Goal: Task Accomplishment & Management: Use online tool/utility

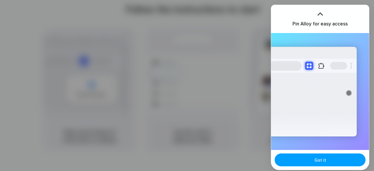
click at [323, 160] on span "Got it" at bounding box center [320, 160] width 12 height 6
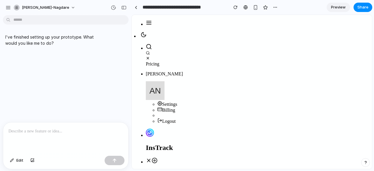
click at [152, 157] on icon at bounding box center [149, 160] width 6 height 6
click at [328, 71] on p "Aniket" at bounding box center [258, 73] width 224 height 5
click at [14, 161] on div "button" at bounding box center [12, 161] width 4 height 4
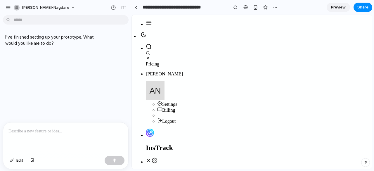
click at [84, 129] on p at bounding box center [65, 131] width 114 height 7
click at [124, 6] on div "button" at bounding box center [123, 8] width 5 height 4
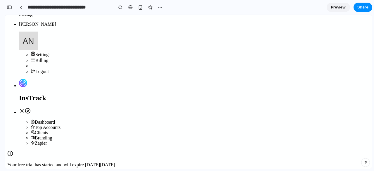
scroll to position [2, 0]
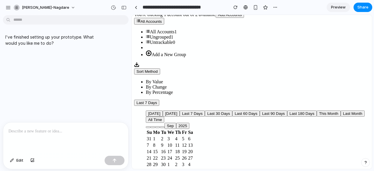
scroll to position [235, 0]
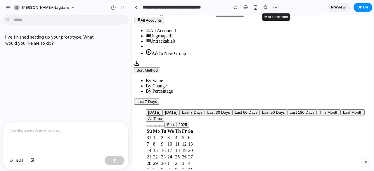
click at [277, 8] on div "button" at bounding box center [275, 7] width 5 height 5
click at [121, 8] on div "button" at bounding box center [123, 8] width 5 height 4
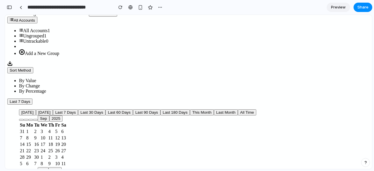
scroll to position [234, 0]
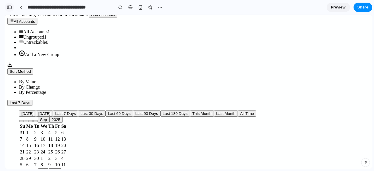
click at [8, 9] on div "button" at bounding box center [9, 7] width 5 height 4
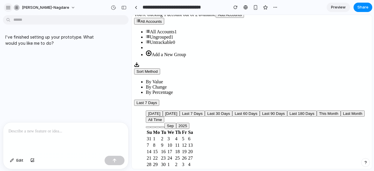
click at [8, 10] on div "button" at bounding box center [8, 7] width 5 height 5
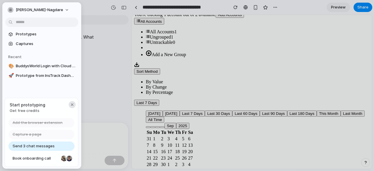
click at [71, 105] on div "button" at bounding box center [72, 104] width 5 height 5
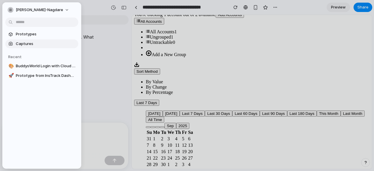
click at [30, 45] on span "Captures" at bounding box center [46, 44] width 60 height 6
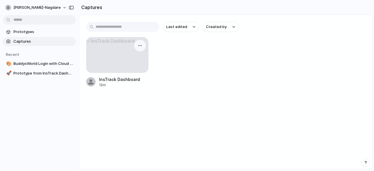
click at [114, 62] on div at bounding box center [117, 54] width 62 height 35
click at [137, 44] on button "button" at bounding box center [139, 45] width 9 height 9
click at [39, 67] on link "🎨 BuddysWorld Login with Cloud Background" at bounding box center [39, 63] width 73 height 9
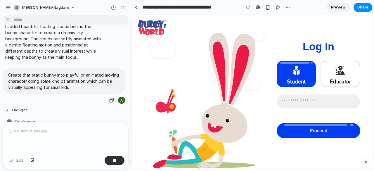
scroll to position [62, 0]
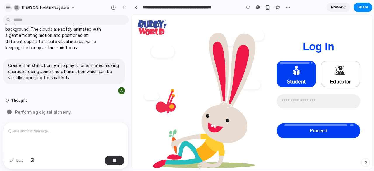
click at [8, 8] on div "button" at bounding box center [8, 7] width 5 height 5
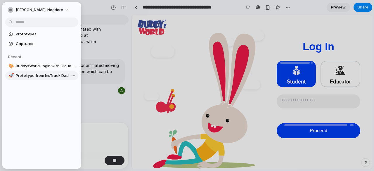
click at [38, 74] on span "Prototype from InsTrack Dashboard" at bounding box center [46, 76] width 60 height 6
type input "**********"
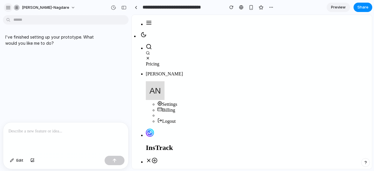
click at [7, 7] on div "button" at bounding box center [8, 7] width 5 height 5
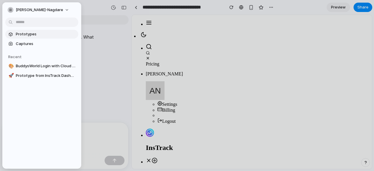
click at [28, 35] on span "Prototypes" at bounding box center [46, 34] width 60 height 6
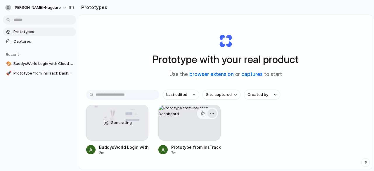
click at [210, 113] on div "button" at bounding box center [212, 113] width 5 height 5
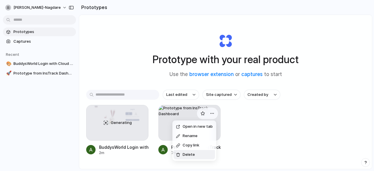
click at [194, 156] on li "Delete" at bounding box center [193, 154] width 41 height 9
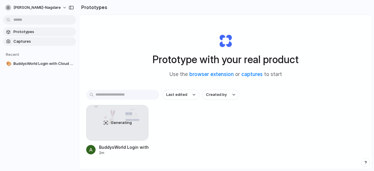
click at [41, 41] on span "Captures" at bounding box center [43, 42] width 60 height 6
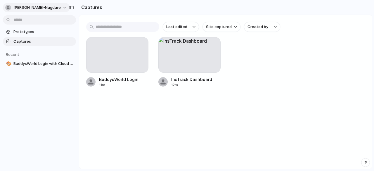
click at [44, 8] on button "[PERSON_NAME]-nagdare" at bounding box center [36, 7] width 67 height 9
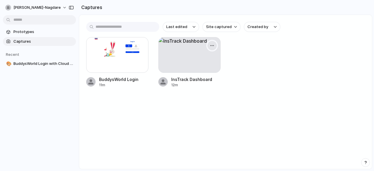
click at [213, 48] on div "button" at bounding box center [212, 45] width 5 height 5
click at [182, 62] on div at bounding box center [189, 55] width 62 height 36
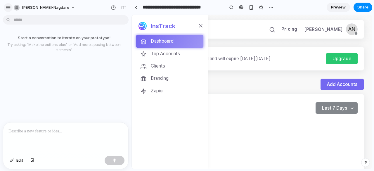
click at [8, 6] on div "button" at bounding box center [8, 7] width 5 height 5
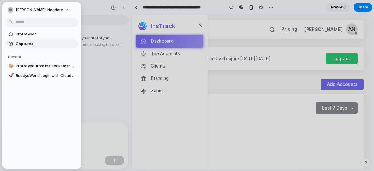
click at [30, 41] on link "Captures" at bounding box center [41, 43] width 73 height 9
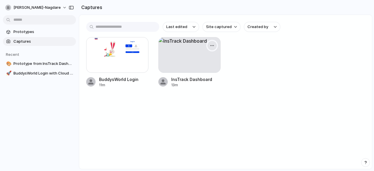
click at [214, 50] on div at bounding box center [212, 46] width 12 height 12
click at [215, 47] on button "button" at bounding box center [211, 45] width 9 height 9
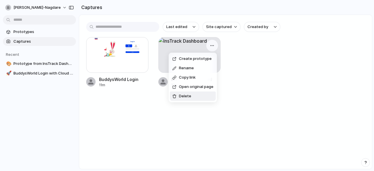
click at [188, 95] on span "Delete" at bounding box center [185, 96] width 12 height 6
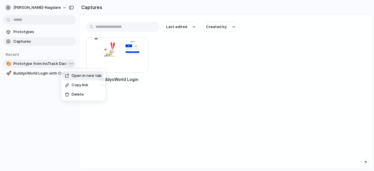
click at [70, 63] on body "aniket-nagdare Prototypes Captures Recent 🎨 Prototype from InsTrack Dashboard 🚀…" at bounding box center [187, 85] width 374 height 171
click at [82, 93] on span "Delete" at bounding box center [78, 94] width 12 height 6
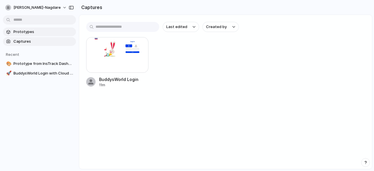
click at [33, 34] on span "Prototypes" at bounding box center [43, 32] width 60 height 6
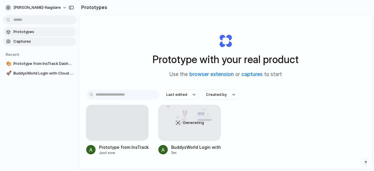
click at [32, 43] on span "Captures" at bounding box center [43, 42] width 60 height 6
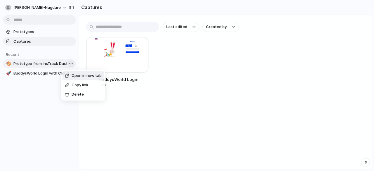
click at [71, 65] on body "aniket-nagdare Prototypes Captures Recent 🎨 Prototype from InsTrack Dashboard 🚀…" at bounding box center [187, 85] width 374 height 171
click at [67, 63] on body "aniket-nagdare Prototypes Captures Recent 🎨 Prototype from InsTrack Dashboard 🚀…" at bounding box center [187, 85] width 374 height 171
click at [76, 95] on span "Delete" at bounding box center [78, 94] width 12 height 6
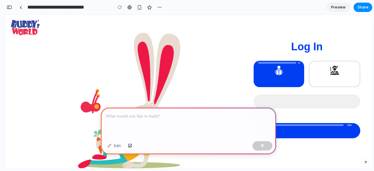
scroll to position [1, 0]
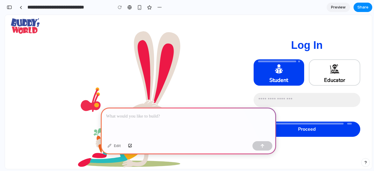
click at [153, 120] on div at bounding box center [188, 122] width 175 height 31
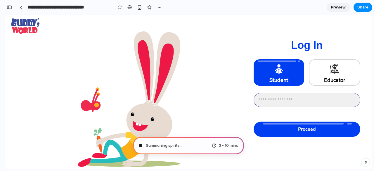
click at [297, 101] on input "number" at bounding box center [307, 99] width 106 height 13
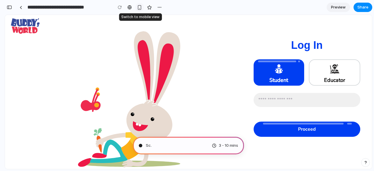
click at [137, 10] on div "button" at bounding box center [139, 7] width 5 height 5
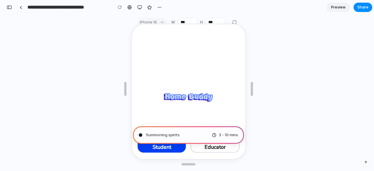
scroll to position [0, 0]
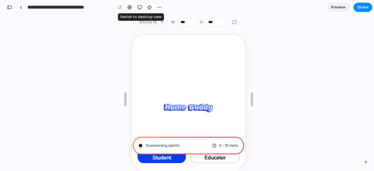
click at [139, 8] on div "button" at bounding box center [139, 7] width 5 height 5
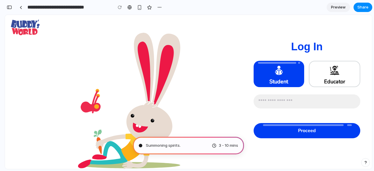
scroll to position [1, 0]
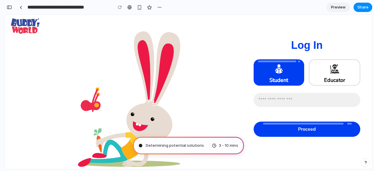
click at [315, 66] on div "Educator" at bounding box center [334, 72] width 51 height 26
click at [337, 80] on span "Educator" at bounding box center [334, 73] width 21 height 20
click at [304, 86] on div "Student Educator Proceed" at bounding box center [306, 97] width 107 height 77
click at [291, 94] on input "number" at bounding box center [307, 99] width 106 height 13
type input "**********"
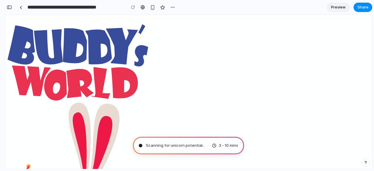
scroll to position [0, 0]
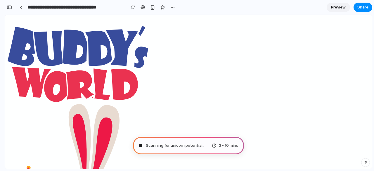
click at [364, 163] on div "button" at bounding box center [365, 162] width 4 height 4
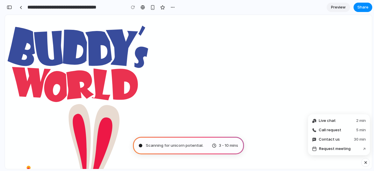
click at [364, 163] on div "button" at bounding box center [365, 162] width 5 height 7
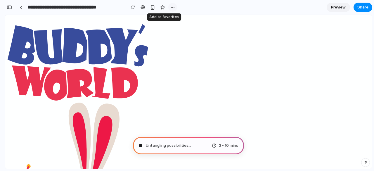
scroll to position [282, 0]
click at [174, 7] on div "button" at bounding box center [172, 7] width 5 height 5
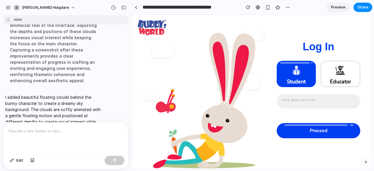
scroll to position [0, 0]
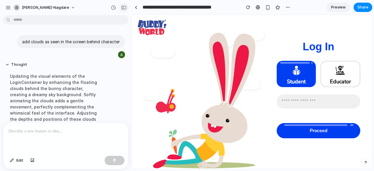
click at [125, 8] on div "button" at bounding box center [123, 8] width 5 height 4
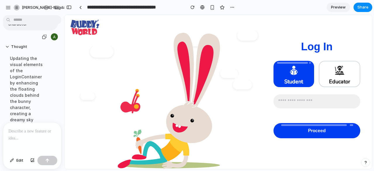
scroll to position [31, 0]
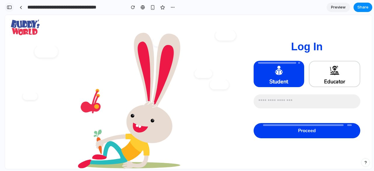
click at [10, 8] on div "button" at bounding box center [9, 7] width 5 height 4
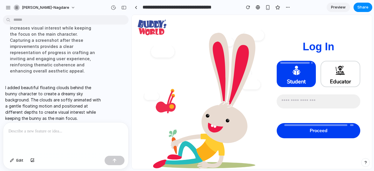
scroll to position [98, 0]
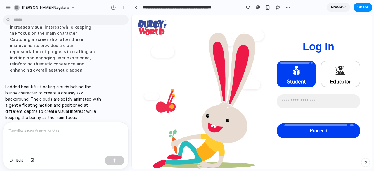
click at [53, 124] on div at bounding box center [65, 137] width 125 height 31
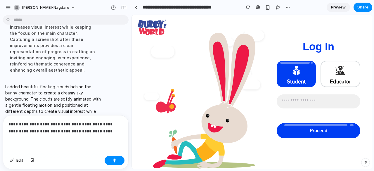
click at [59, 130] on p "**********" at bounding box center [64, 128] width 112 height 14
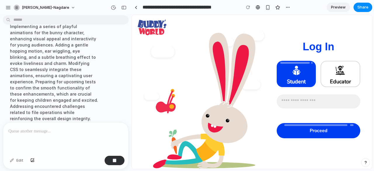
scroll to position [164, 0]
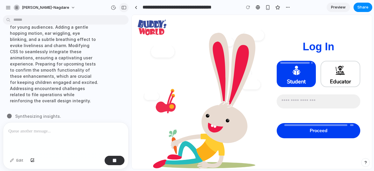
click at [122, 8] on div "button" at bounding box center [123, 8] width 5 height 4
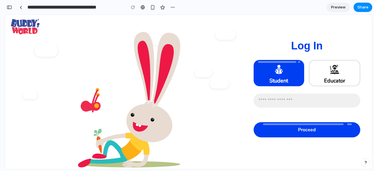
scroll to position [0, 0]
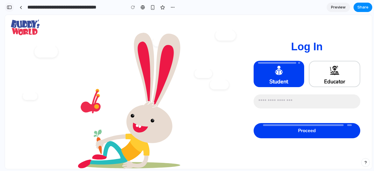
click at [9, 6] on div "button" at bounding box center [9, 7] width 5 height 4
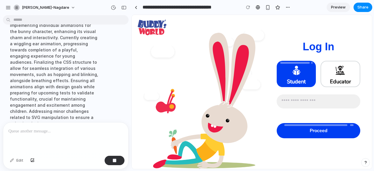
scroll to position [170, 0]
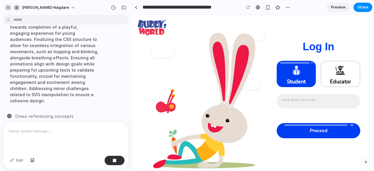
click at [6, 6] on div "button" at bounding box center [8, 7] width 5 height 5
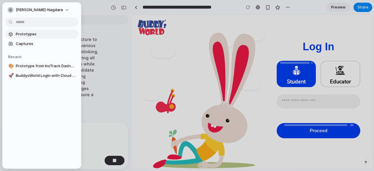
click at [24, 36] on span "Prototypes" at bounding box center [46, 34] width 60 height 6
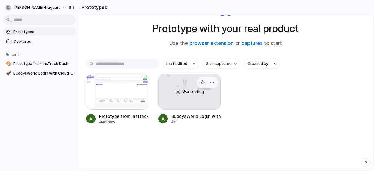
scroll to position [31, 0]
click at [69, 9] on div "button" at bounding box center [71, 8] width 5 height 4
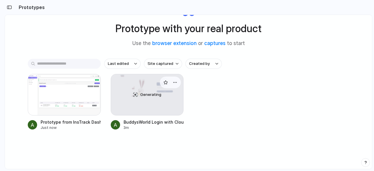
click at [140, 92] on span "Generating" at bounding box center [150, 95] width 21 height 6
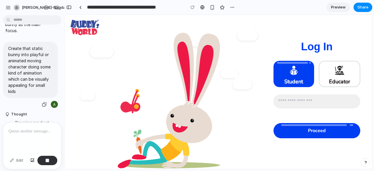
scroll to position [167, 0]
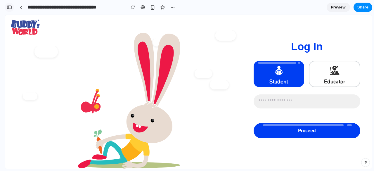
click at [9, 7] on div "button" at bounding box center [9, 7] width 5 height 4
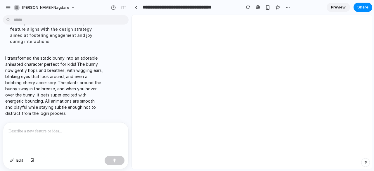
scroll to position [0, 0]
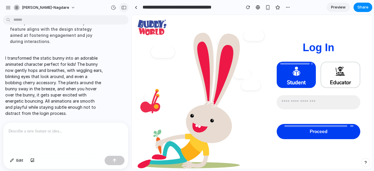
click at [123, 10] on button "button" at bounding box center [123, 7] width 9 height 9
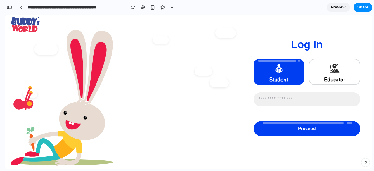
scroll to position [3, 0]
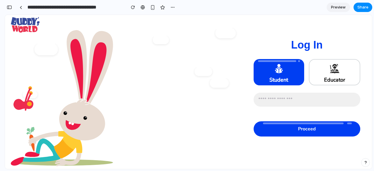
drag, startPoint x: 82, startPoint y: 116, endPoint x: 56, endPoint y: 105, distance: 28.1
click at [56, 105] on icon at bounding box center [62, 99] width 102 height 138
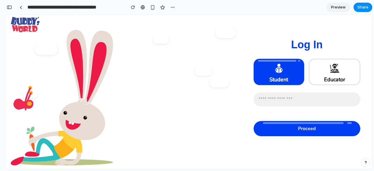
scroll to position [0, 0]
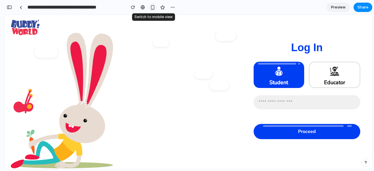
click at [154, 8] on div "button" at bounding box center [152, 7] width 5 height 5
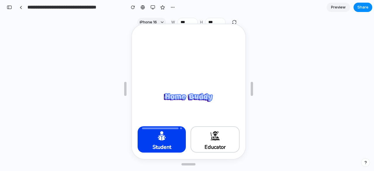
scroll to position [11, 0]
click at [206, 131] on span at bounding box center [214, 135] width 21 height 13
click at [166, 140] on icon at bounding box center [161, 135] width 12 height 12
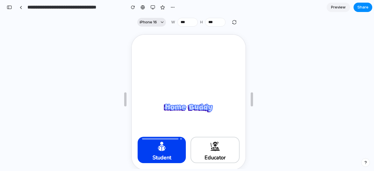
click at [161, 22] on div "button" at bounding box center [162, 22] width 3 height 3
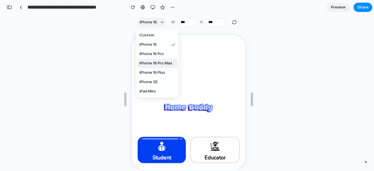
click at [156, 61] on span "iPhone 16 Pro Max" at bounding box center [155, 63] width 33 height 6
type input "***"
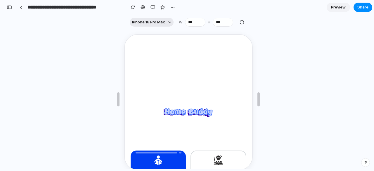
click at [166, 22] on button "iPhone 16 Pro Max" at bounding box center [152, 22] width 44 height 9
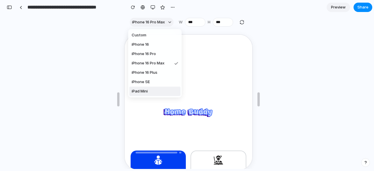
click at [148, 88] on span "iPad Mini" at bounding box center [140, 91] width 16 height 6
type input "***"
type input "****"
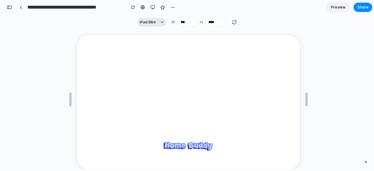
click at [158, 22] on button "iPad Mini" at bounding box center [151, 22] width 29 height 9
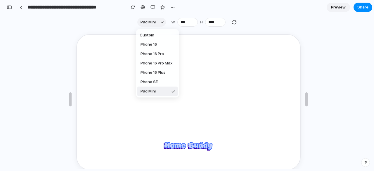
click at [155, 91] on span "iPad Mini" at bounding box center [148, 91] width 16 height 6
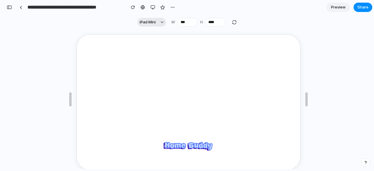
drag, startPoint x: 156, startPoint y: 28, endPoint x: 159, endPoint y: 21, distance: 7.3
click at [159, 21] on section "iPad Mini W *** H ****" at bounding box center [187, 22] width 365 height 15
click at [161, 21] on div "button" at bounding box center [162, 22] width 3 height 3
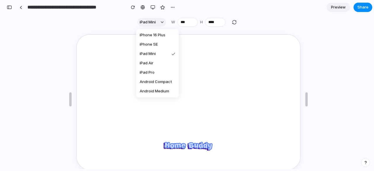
scroll to position [37, 0]
click at [154, 73] on span "iPad Pro" at bounding box center [147, 73] width 15 height 6
type input "****"
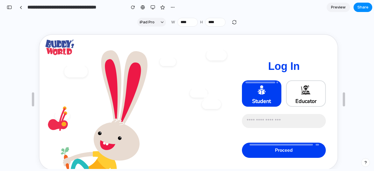
scroll to position [20, 0]
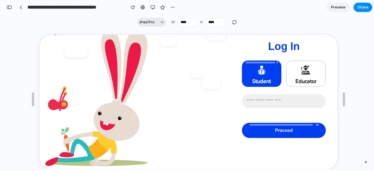
click at [159, 22] on button "iPad Pro" at bounding box center [151, 22] width 29 height 9
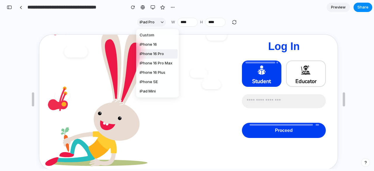
scroll to position [37, 0]
click at [151, 63] on span "iPad Air" at bounding box center [147, 63] width 14 height 6
type input "***"
type input "****"
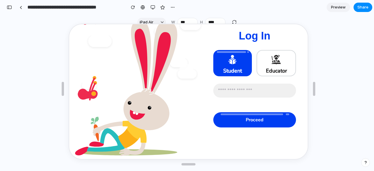
scroll to position [0, 0]
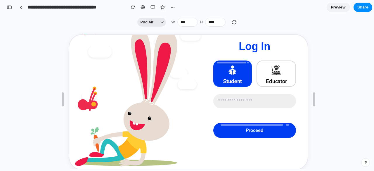
click at [159, 22] on button "iPad Air" at bounding box center [151, 22] width 29 height 9
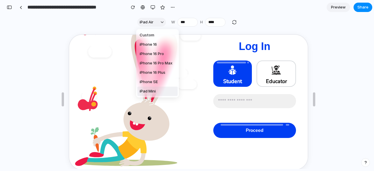
click at [149, 89] on span "iPad Mini" at bounding box center [148, 91] width 16 height 6
type input "***"
type input "****"
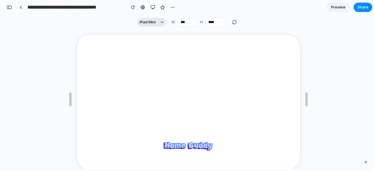
click at [154, 24] on span "iPad Mini" at bounding box center [148, 22] width 16 height 6
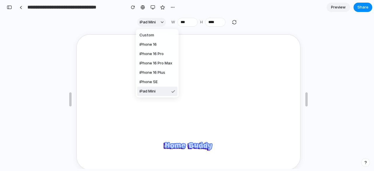
scroll to position [37, 0]
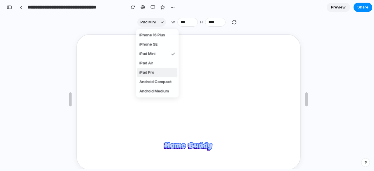
click at [153, 72] on span "iPad Pro" at bounding box center [146, 73] width 15 height 6
type input "****"
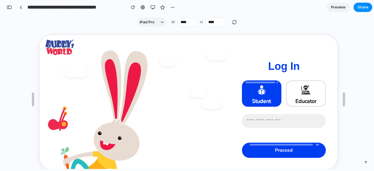
scroll to position [20, 0]
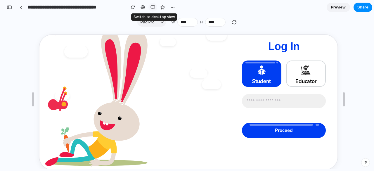
click at [152, 9] on div "button" at bounding box center [152, 7] width 5 height 5
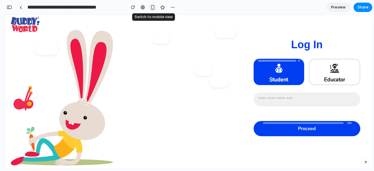
scroll to position [3, 0]
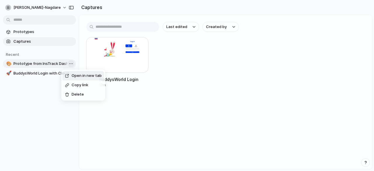
click at [68, 62] on body "aniket-nagdare Prototypes Captures Recent 🎨 Prototype from InsTrack Dashboard 🚀…" at bounding box center [187, 85] width 374 height 171
